Goal: Obtain resource: Download file/media

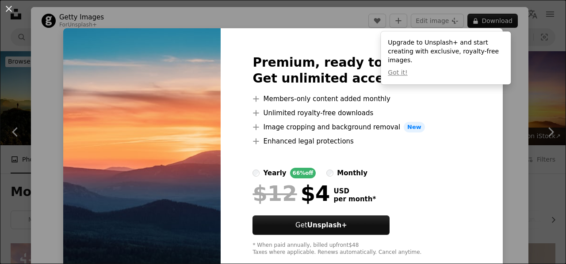
scroll to position [1168, 0]
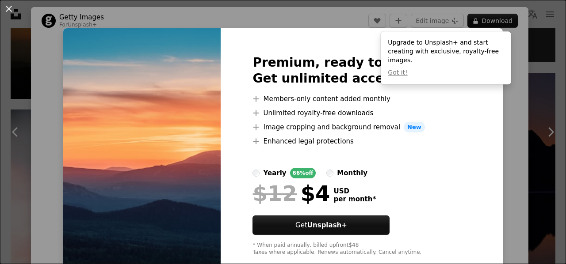
click at [488, 137] on div "An X shape Premium, ready to use images. Get unlimited access. A plus sign Memb…" at bounding box center [283, 132] width 566 height 264
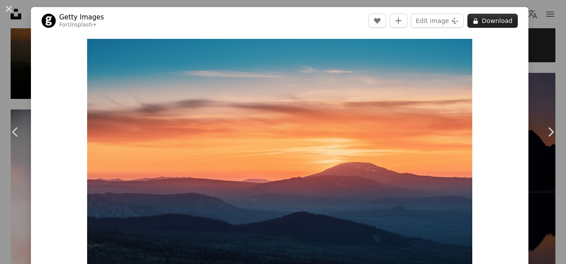
click at [485, 20] on button "A lock Download" at bounding box center [492, 21] width 50 height 14
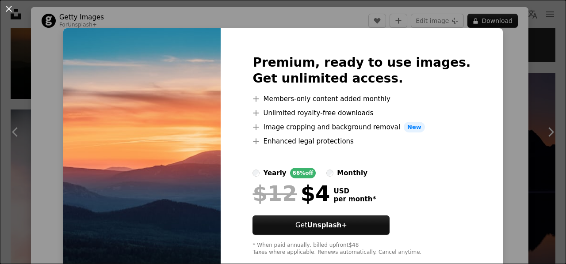
click at [518, 121] on div "An X shape Premium, ready to use images. Get unlimited access. A plus sign Memb…" at bounding box center [283, 132] width 566 height 264
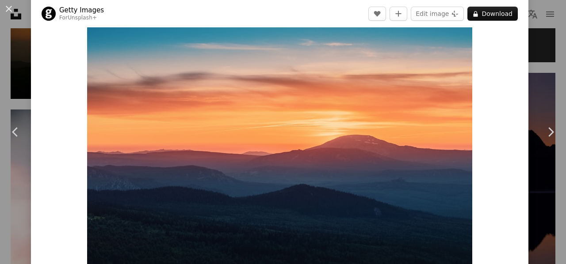
scroll to position [28, 0]
click at [516, 100] on div "Zoom in" at bounding box center [279, 140] width 497 height 266
click at [535, 104] on link "Chevron right" at bounding box center [550, 132] width 31 height 85
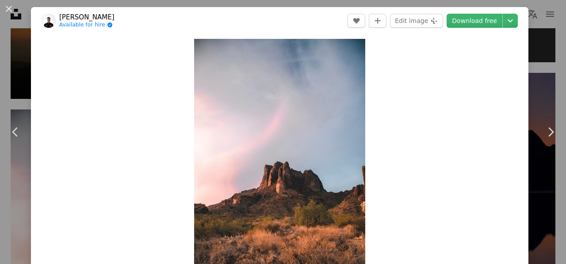
click at [532, 77] on div "An X shape Chevron left Chevron right [PERSON_NAME] Available for hire A checkm…" at bounding box center [283, 132] width 566 height 264
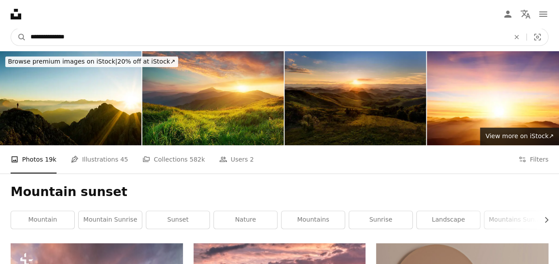
drag, startPoint x: 128, startPoint y: 40, endPoint x: 0, endPoint y: 27, distance: 128.4
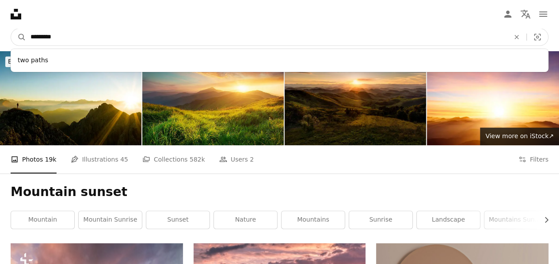
type input "*********"
click at [11, 29] on button "A magnifying glass" at bounding box center [18, 37] width 15 height 17
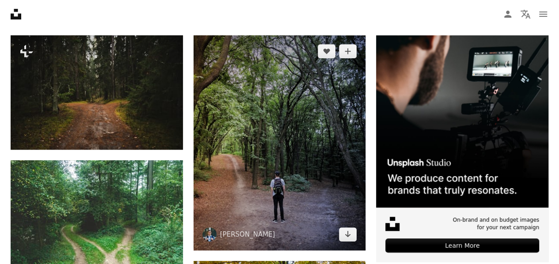
scroll to position [208, 0]
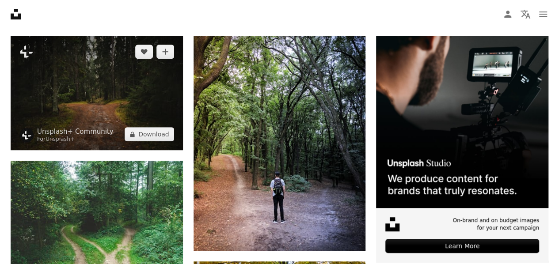
click at [175, 102] on img at bounding box center [97, 93] width 172 height 114
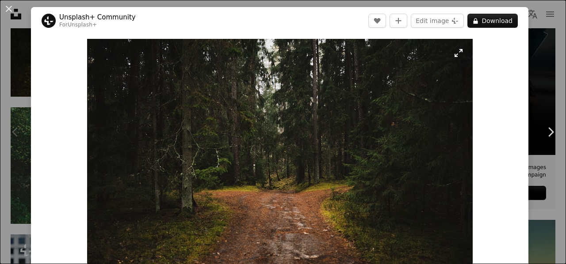
scroll to position [5, 0]
